Goal: Information Seeking & Learning: Compare options

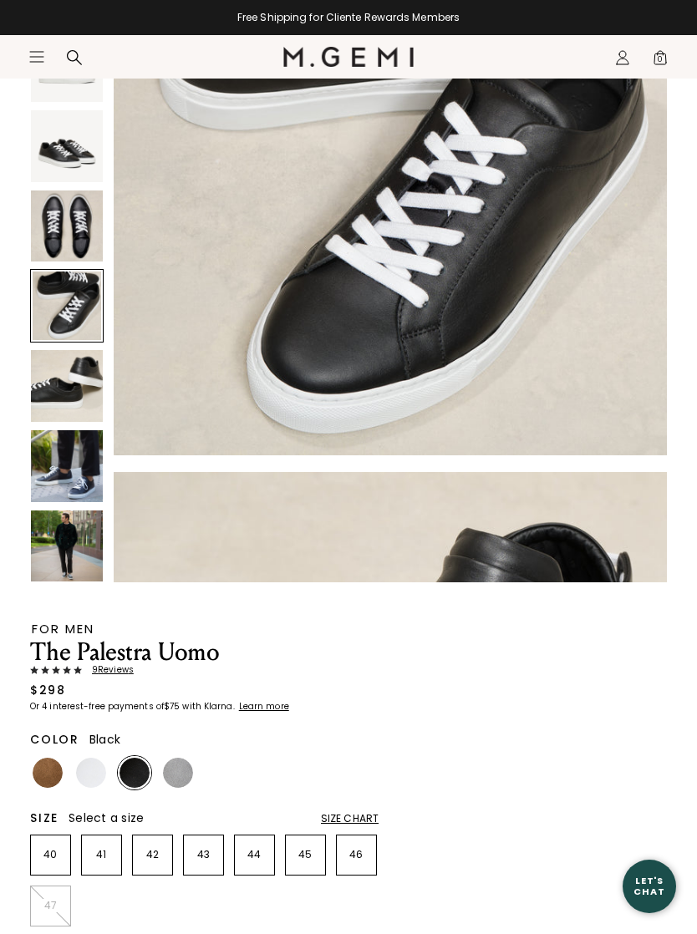
scroll to position [1838, 0]
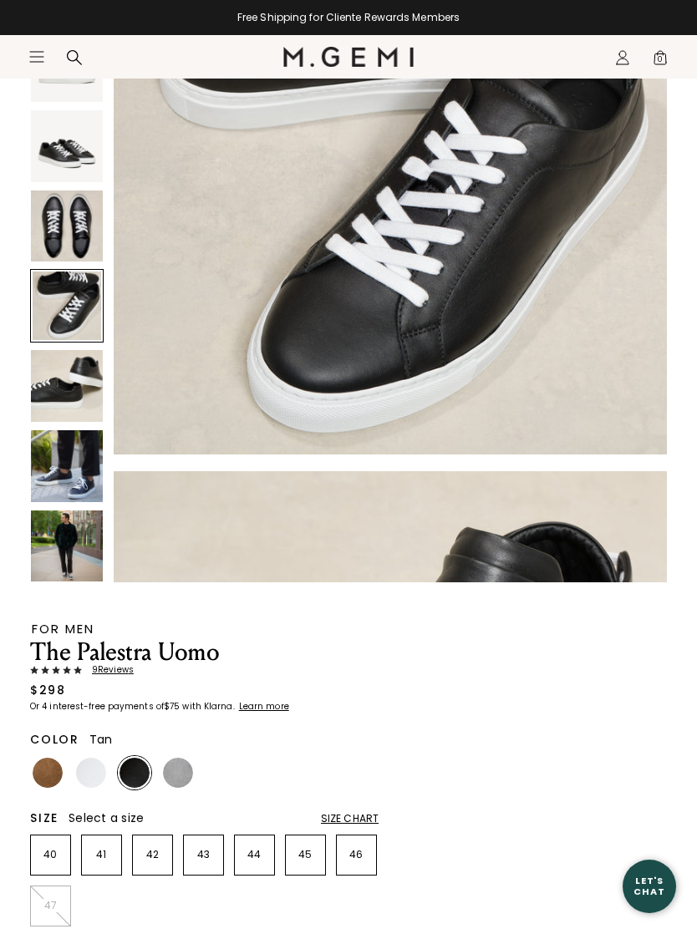
click at [38, 768] on img at bounding box center [48, 773] width 30 height 30
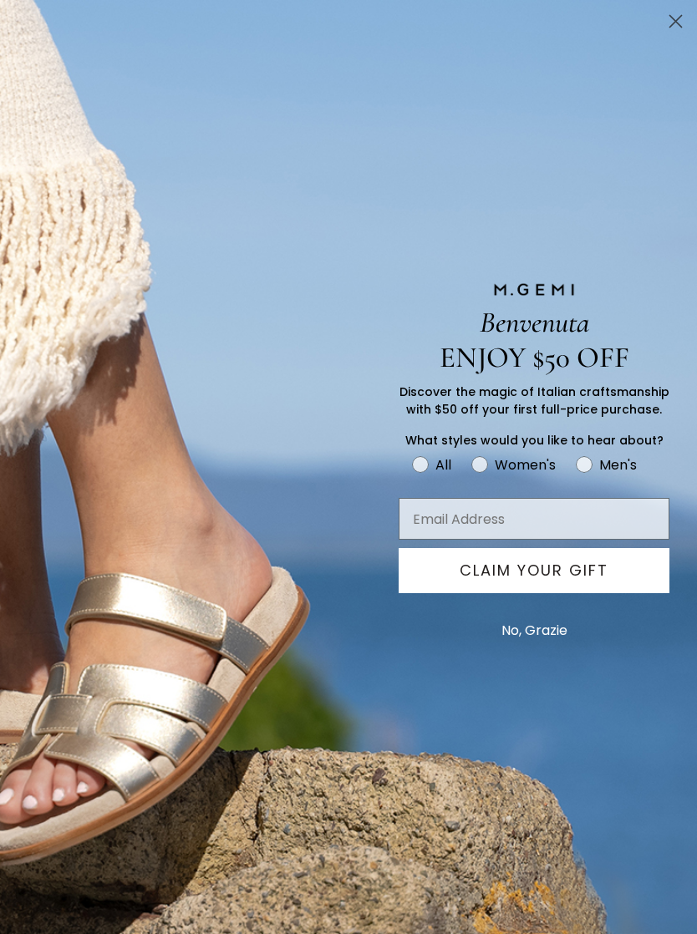
click at [682, 17] on circle "Close dialog" at bounding box center [676, 22] width 28 height 28
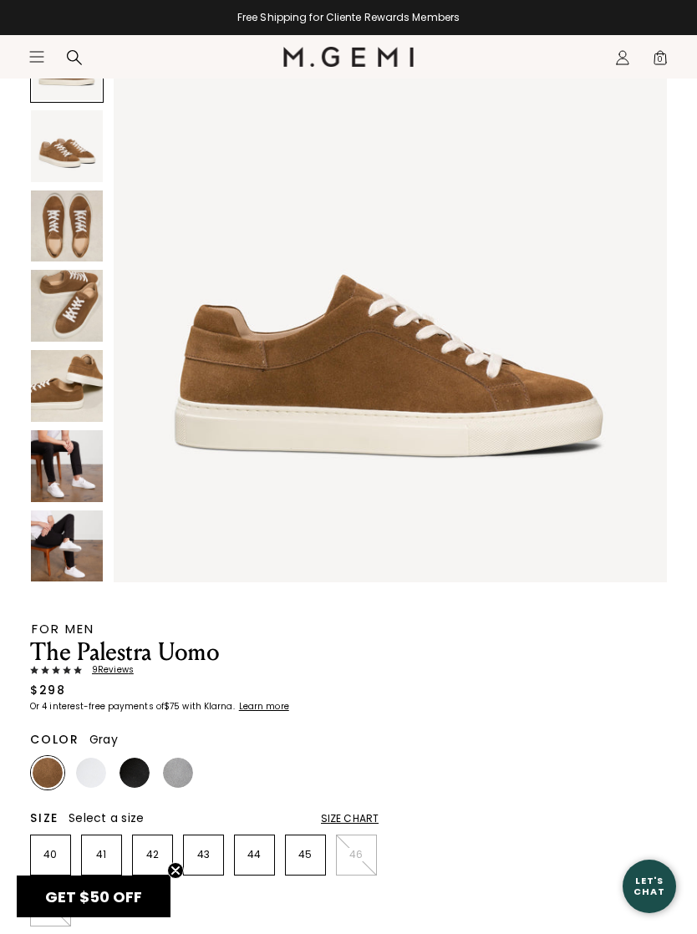
click at [191, 774] on img at bounding box center [178, 773] width 30 height 30
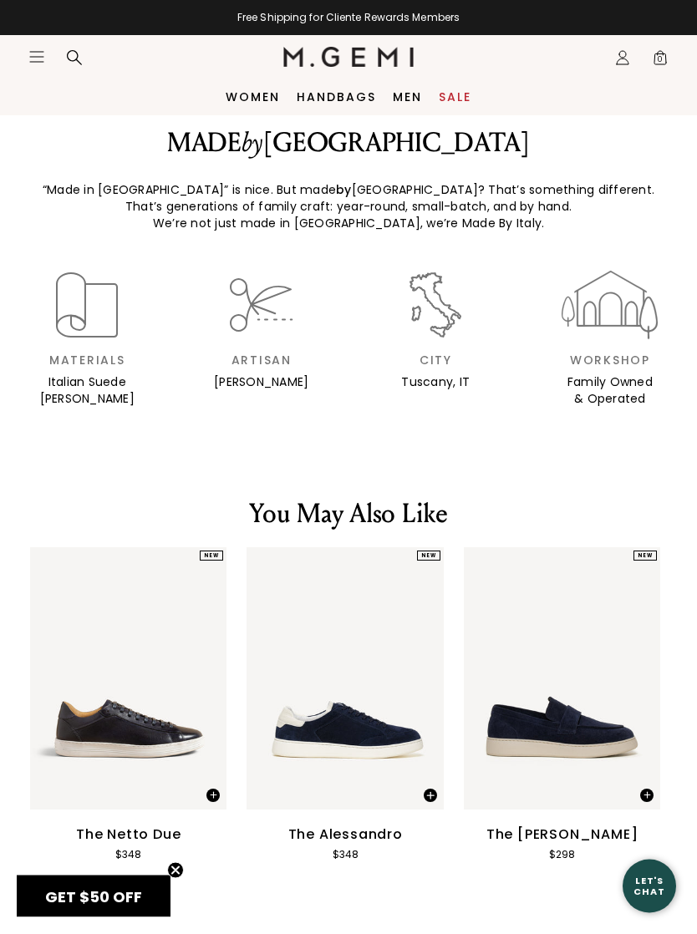
scroll to position [2003, 0]
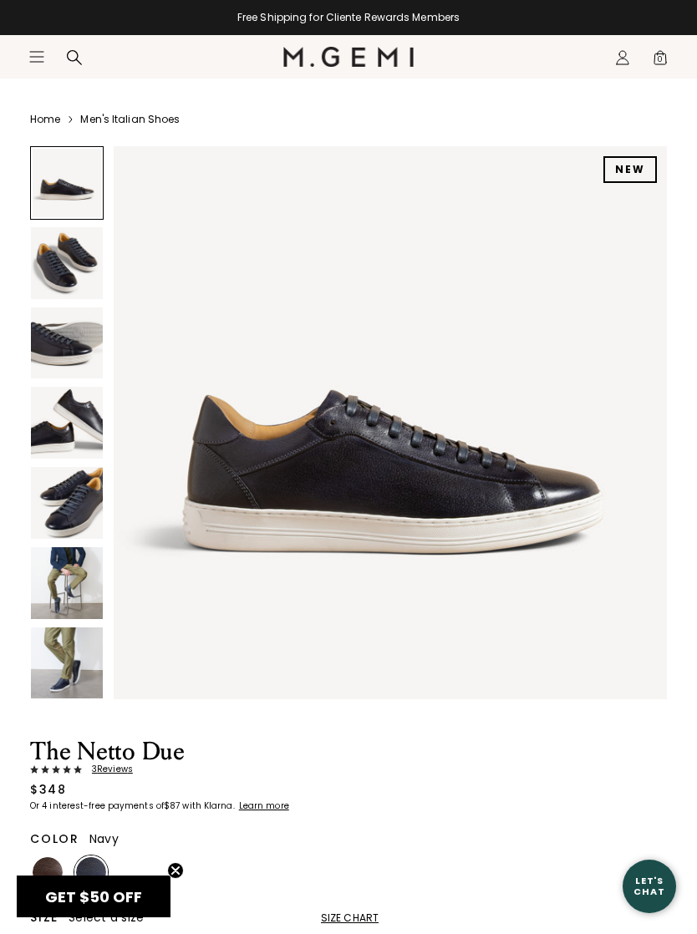
scroll to position [32, 0]
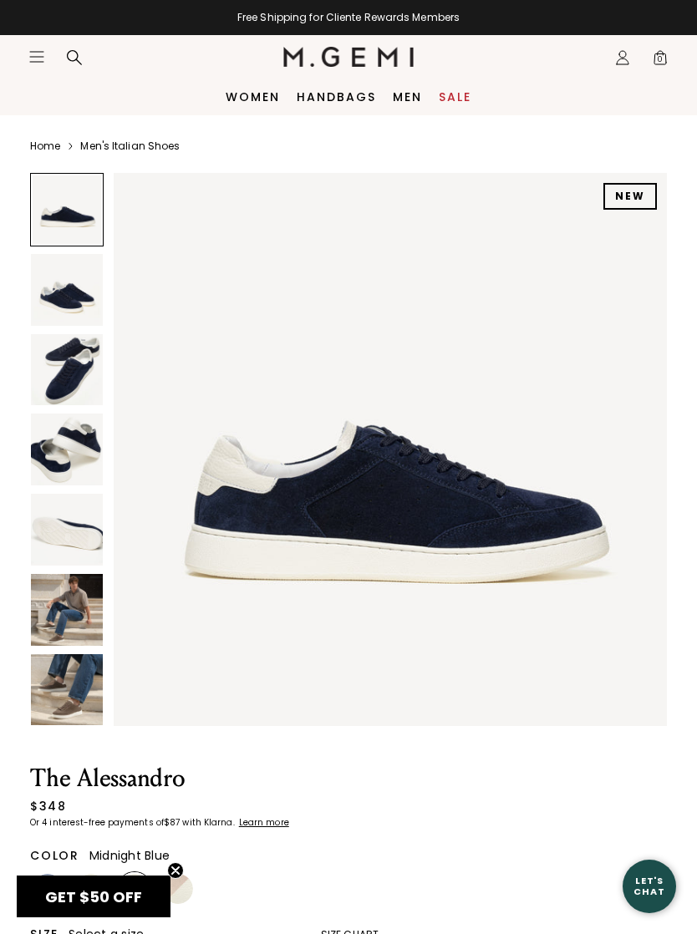
scroll to position [3, 0]
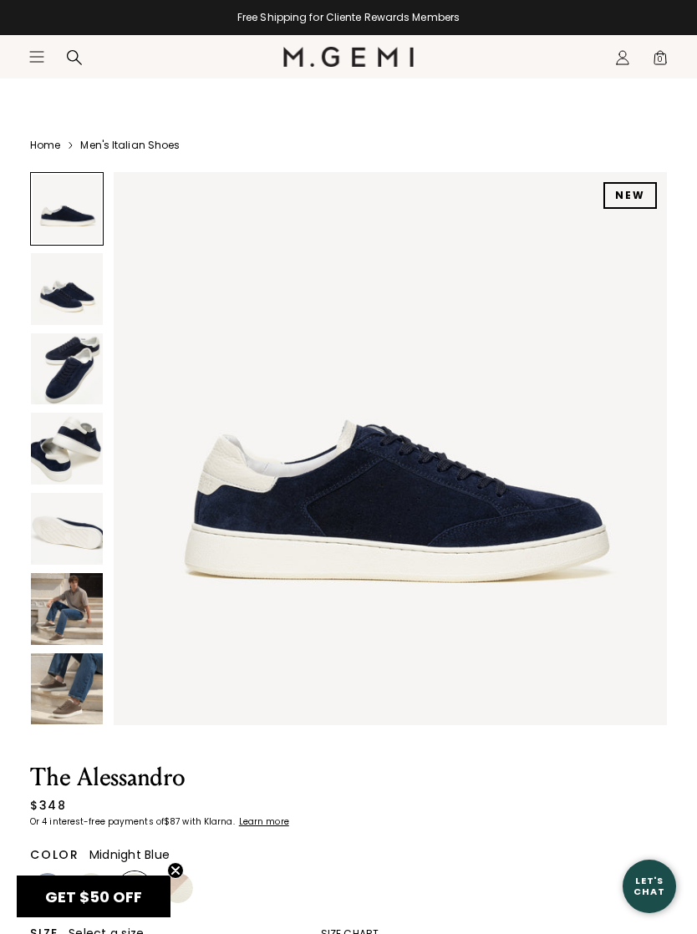
click at [92, 434] on img at bounding box center [67, 449] width 72 height 72
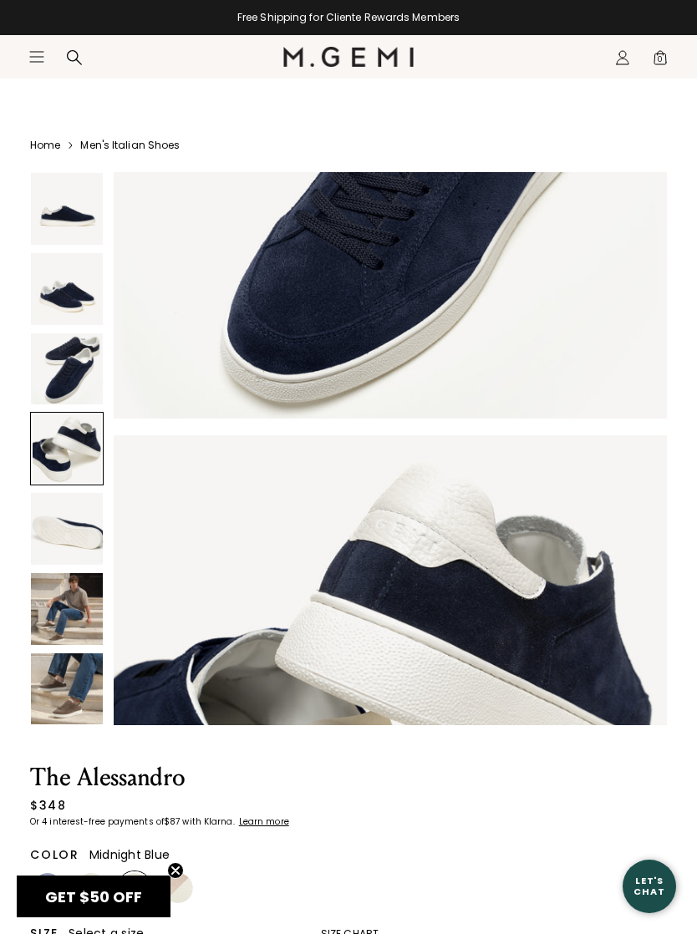
scroll to position [1710, 0]
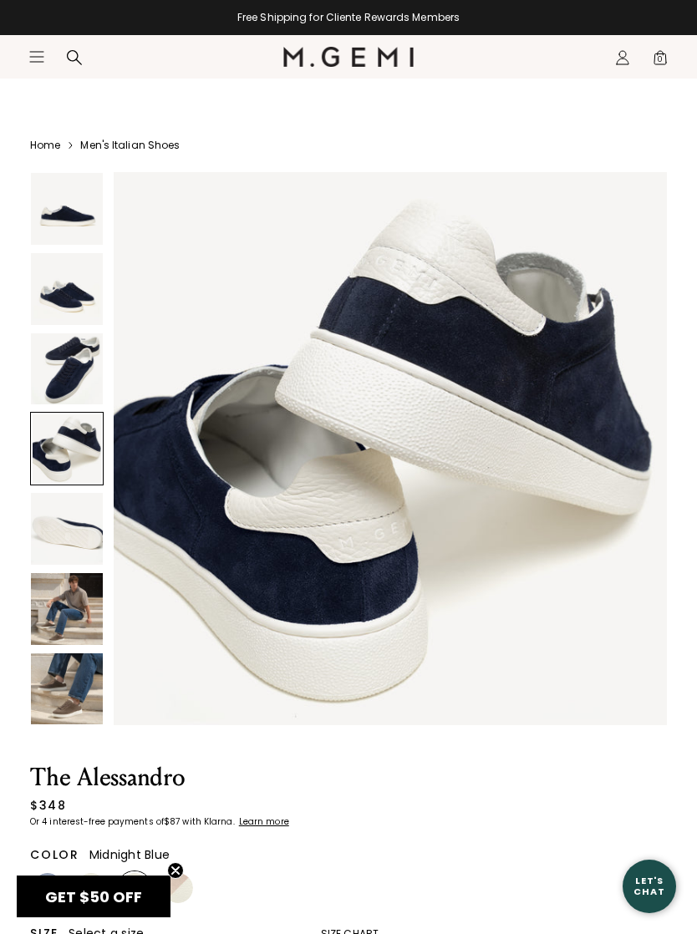
click at [79, 279] on img at bounding box center [67, 289] width 72 height 72
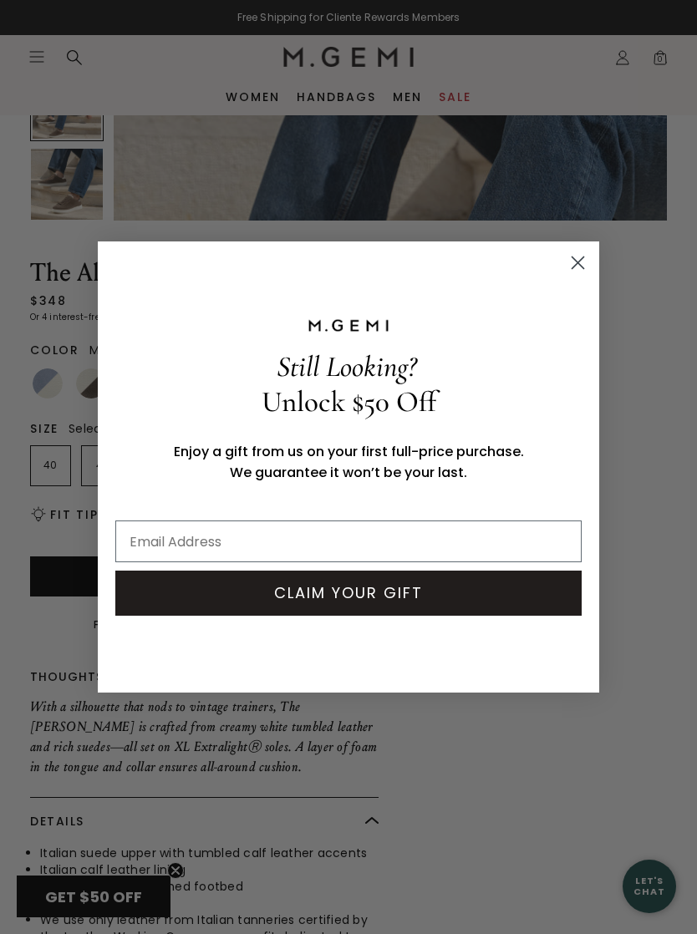
scroll to position [507, 0]
click at [586, 269] on circle "Close dialog" at bounding box center [578, 263] width 28 height 28
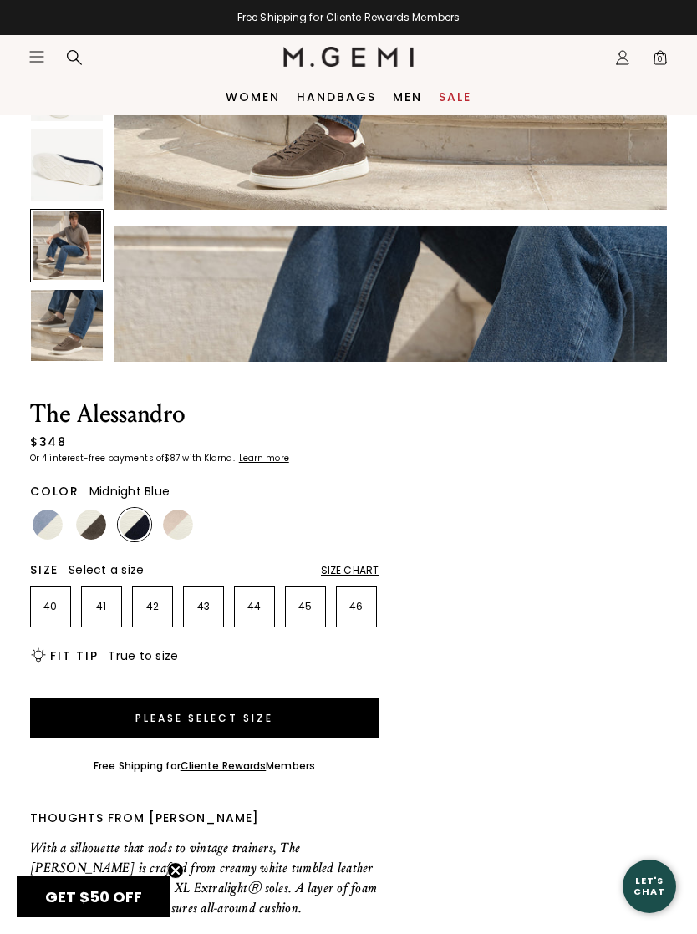
scroll to position [356, 0]
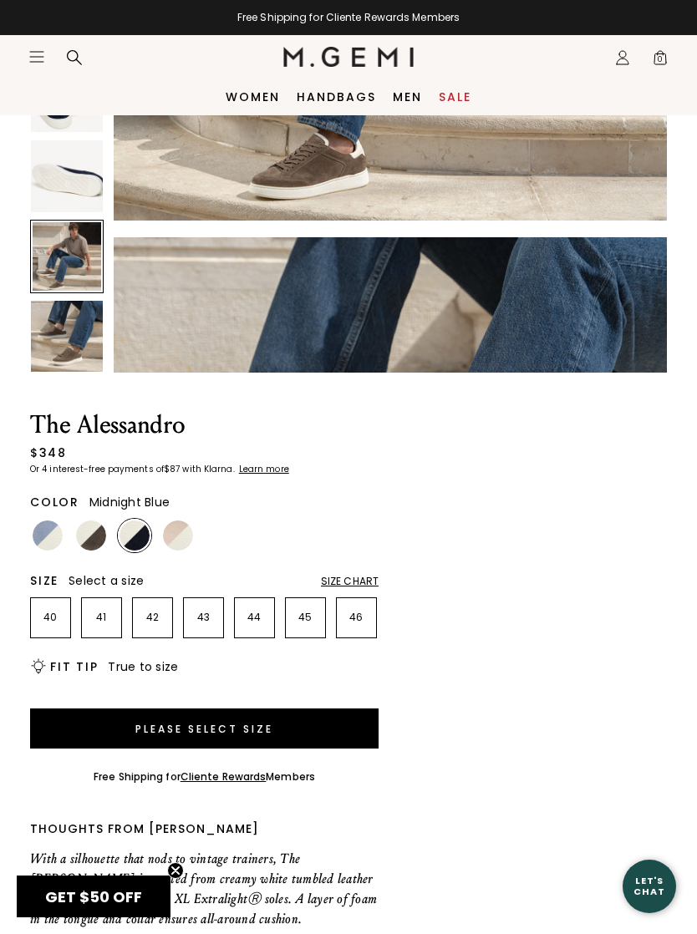
click at [179, 532] on img at bounding box center [178, 535] width 30 height 30
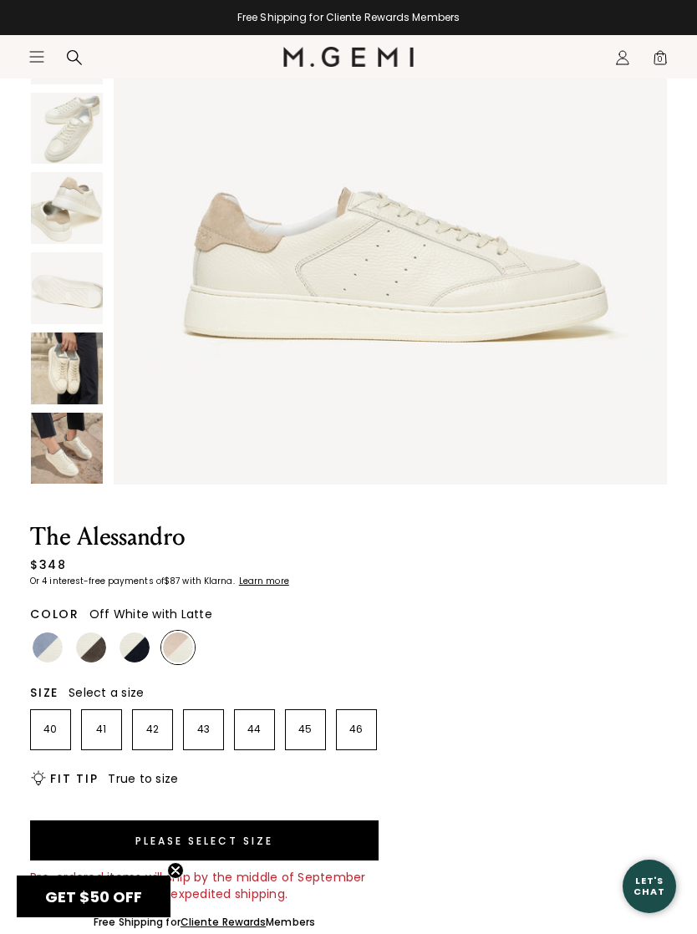
scroll to position [248, 0]
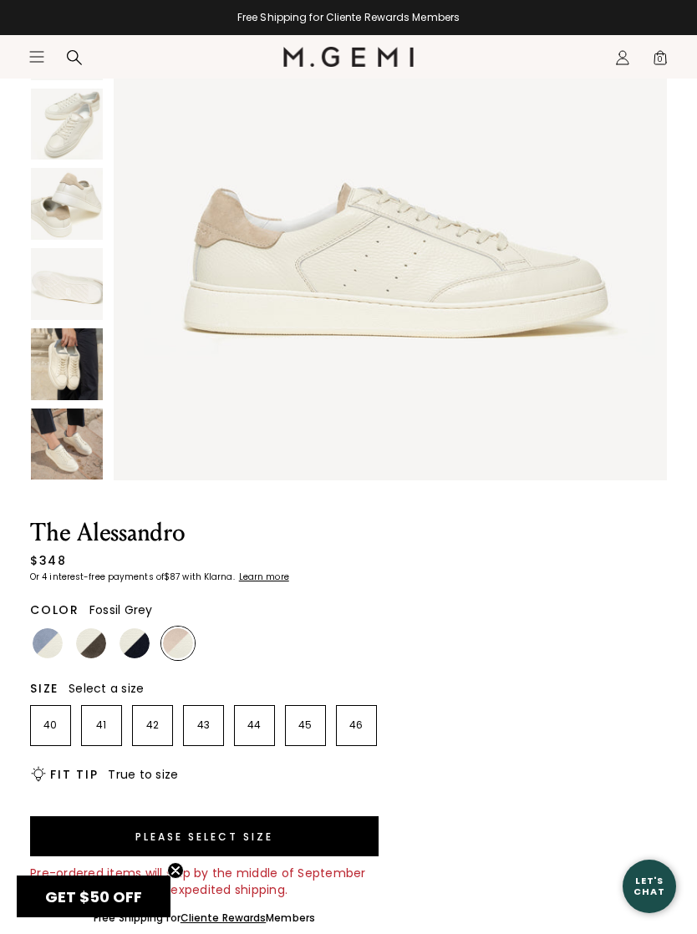
click at [101, 628] on div at bounding box center [90, 643] width 33 height 33
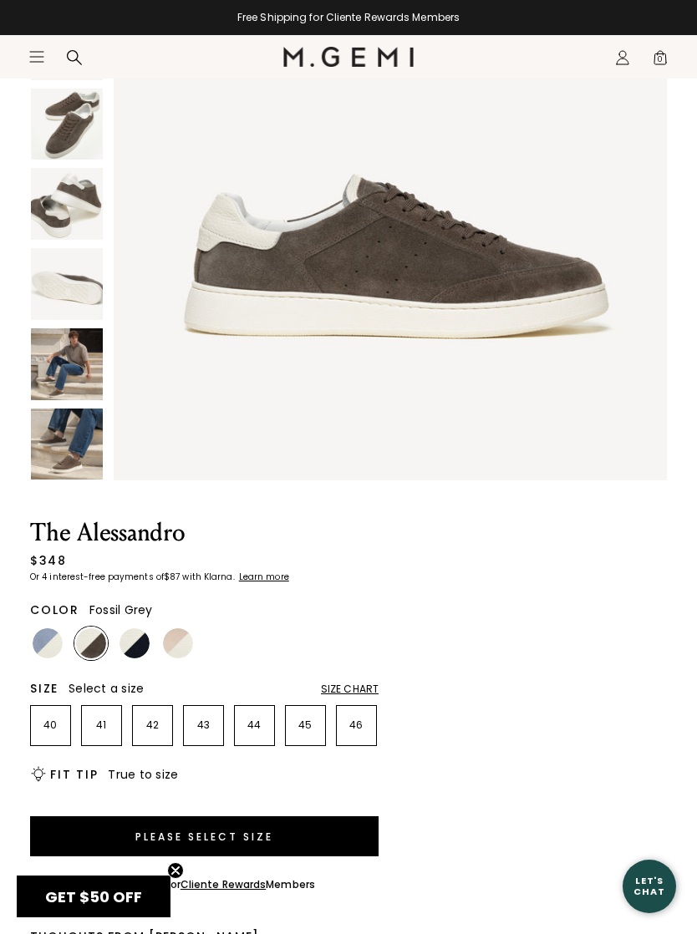
click at [67, 134] on img at bounding box center [67, 125] width 72 height 72
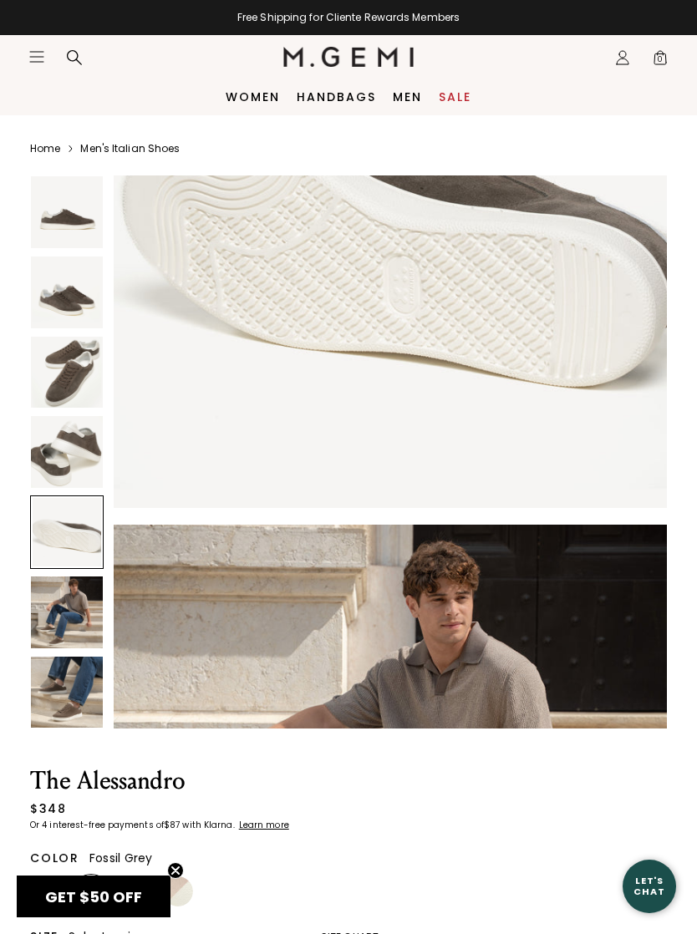
click at [75, 295] on img at bounding box center [67, 292] width 72 height 72
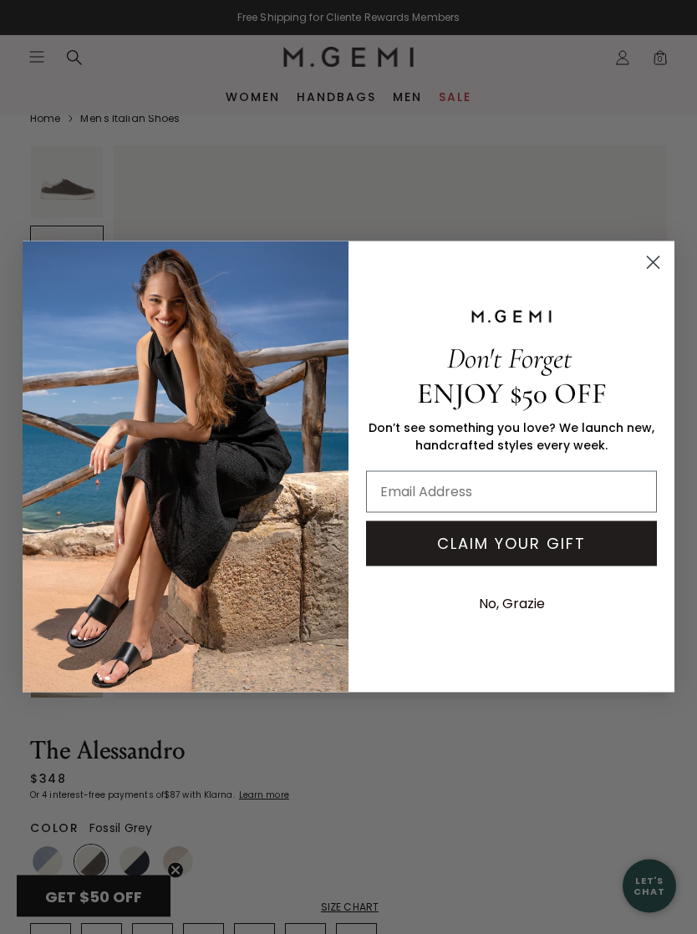
scroll to position [21, 0]
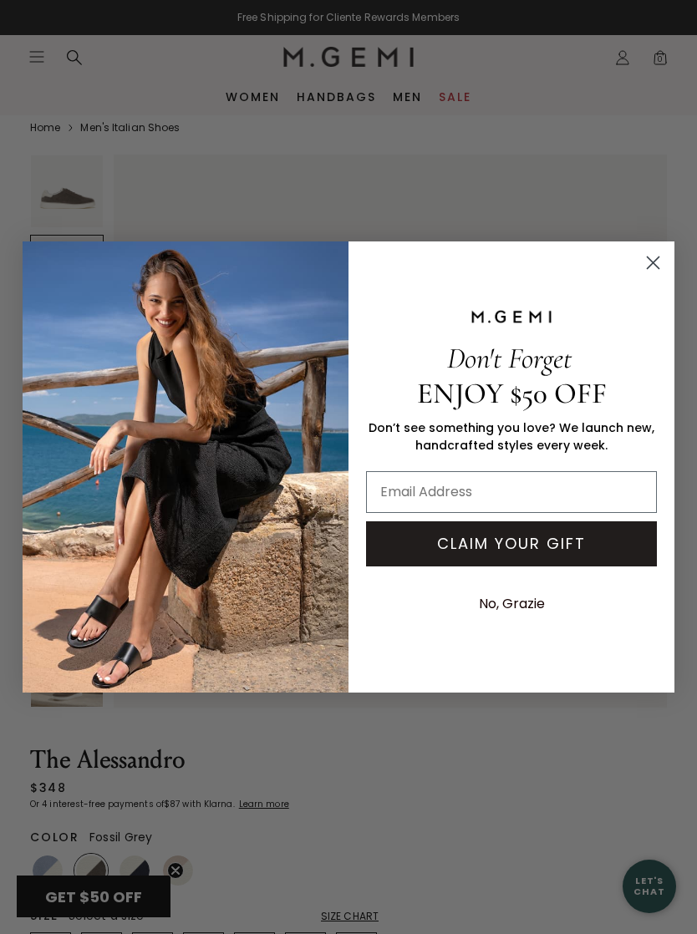
click at [654, 269] on icon "Close dialog" at bounding box center [653, 263] width 12 height 12
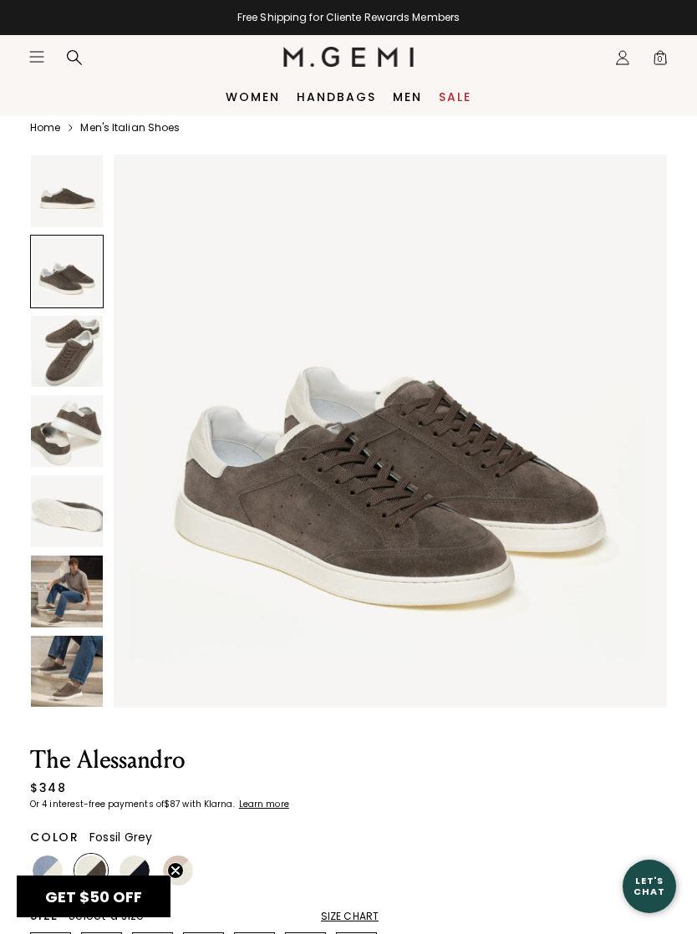
click at [148, 864] on img at bounding box center [134, 870] width 30 height 30
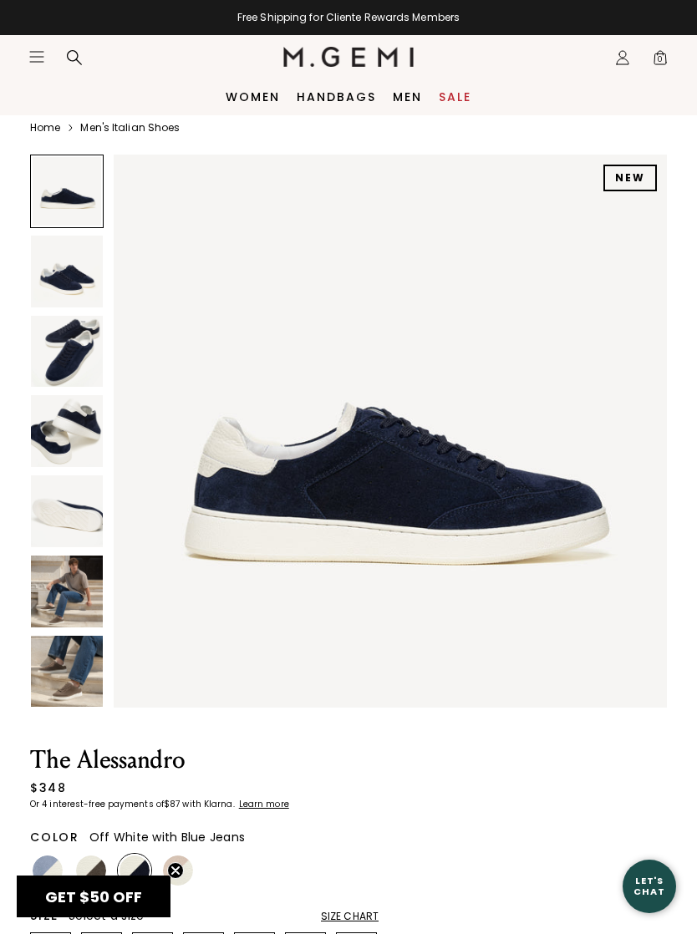
click at [58, 862] on img at bounding box center [48, 870] width 30 height 30
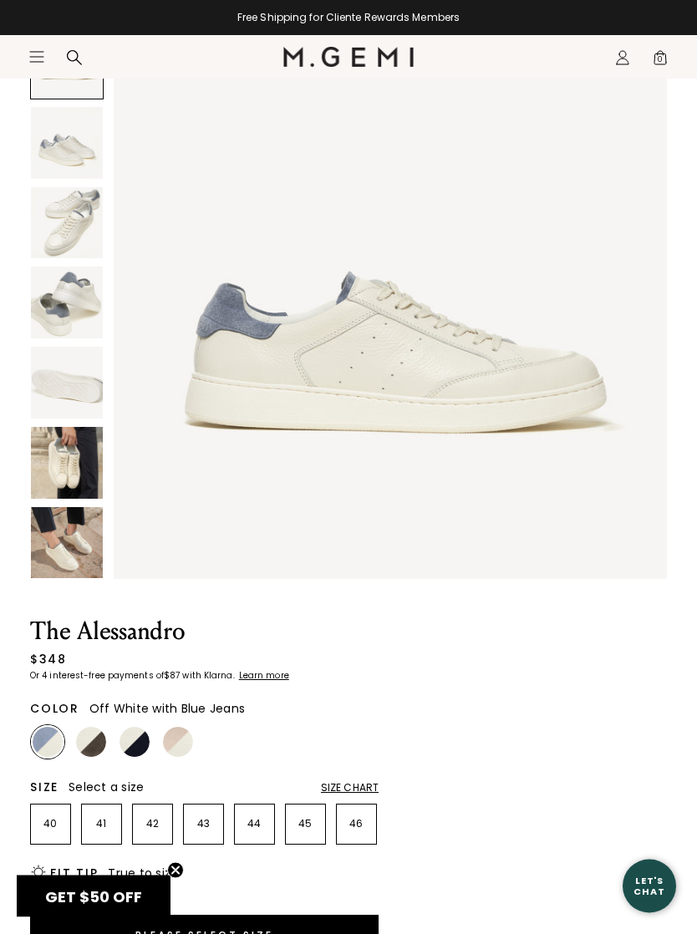
scroll to position [146, 0]
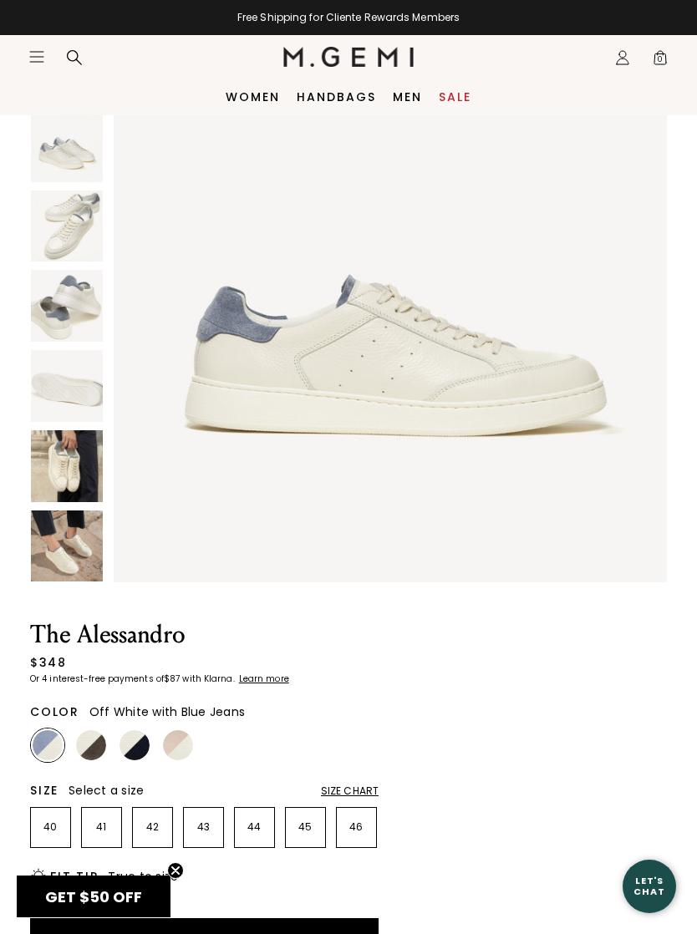
click at [99, 744] on img at bounding box center [91, 745] width 30 height 30
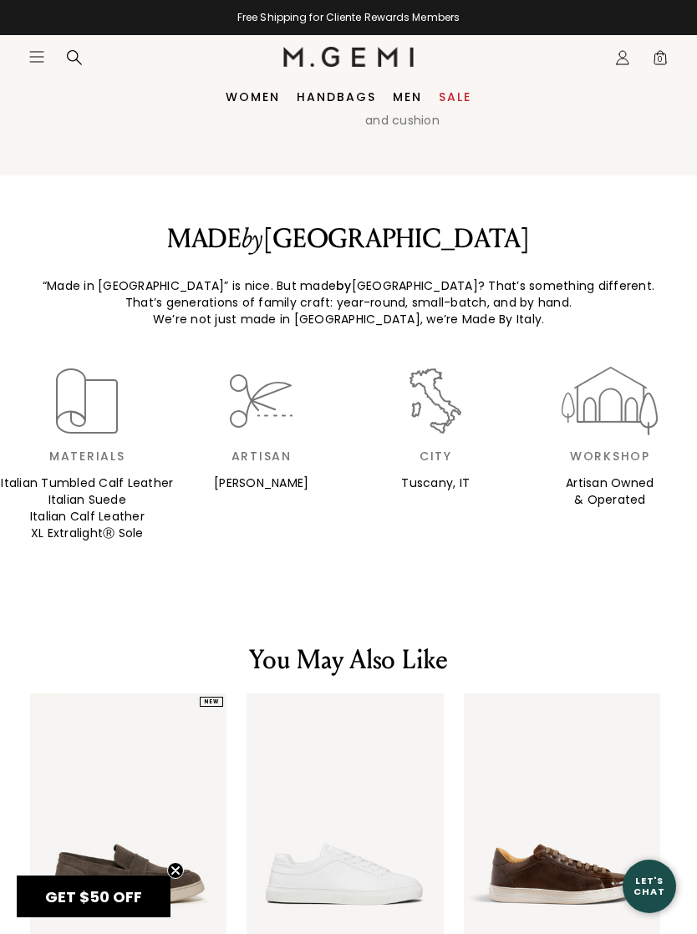
scroll to position [1789, 0]
